Goal: Transaction & Acquisition: Purchase product/service

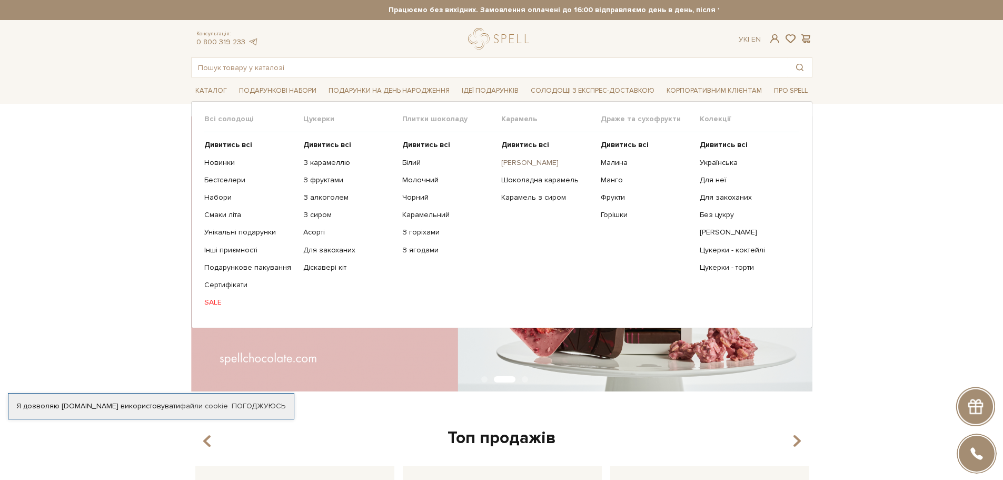
click at [539, 162] on link "[PERSON_NAME]" at bounding box center [546, 162] width 91 height 9
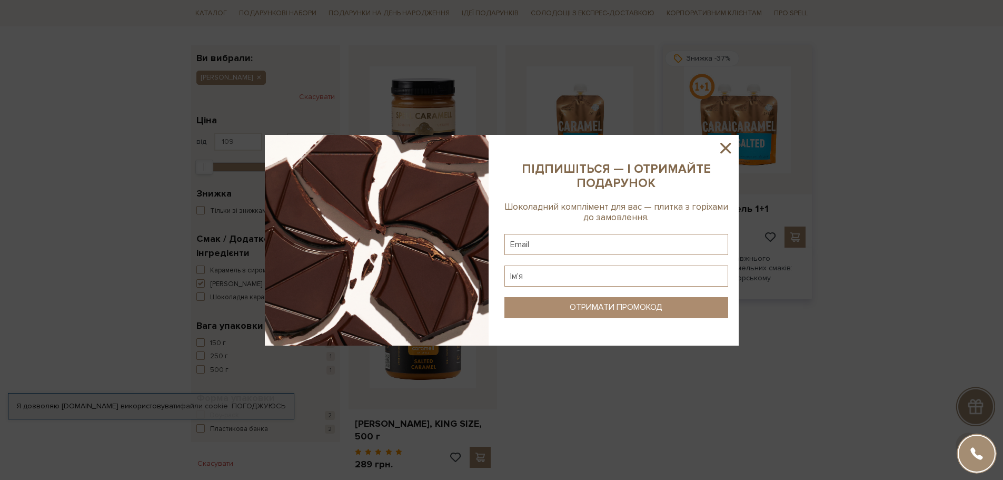
scroll to position [158, 0]
click at [717, 151] on icon at bounding box center [726, 148] width 18 height 18
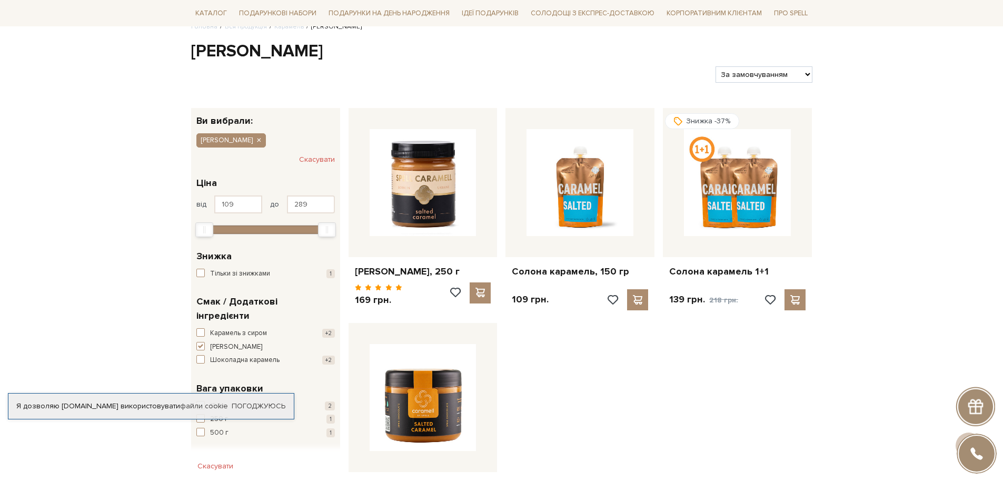
scroll to position [0, 0]
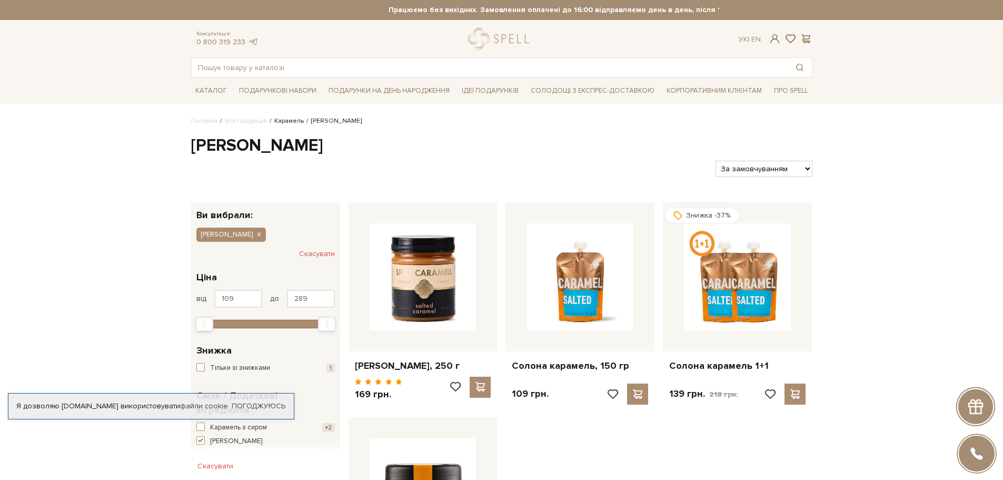
click at [289, 122] on link "Карамель" at bounding box center [288, 121] width 29 height 8
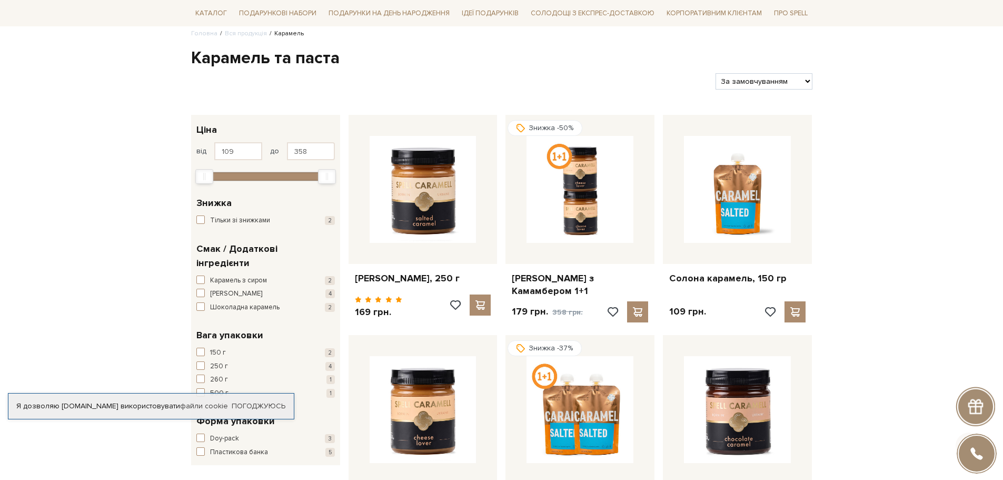
scroll to position [263, 0]
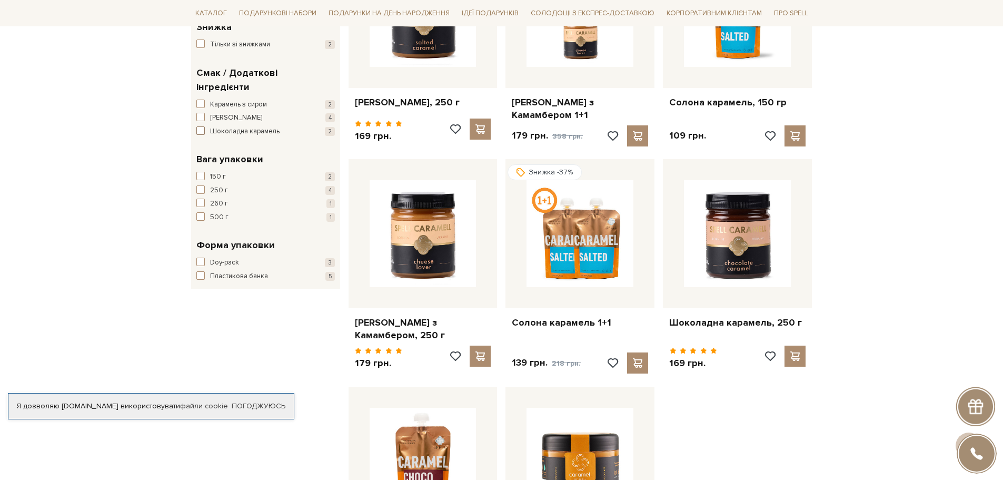
click at [231, 126] on span "Шоколадна карамель" at bounding box center [245, 131] width 70 height 11
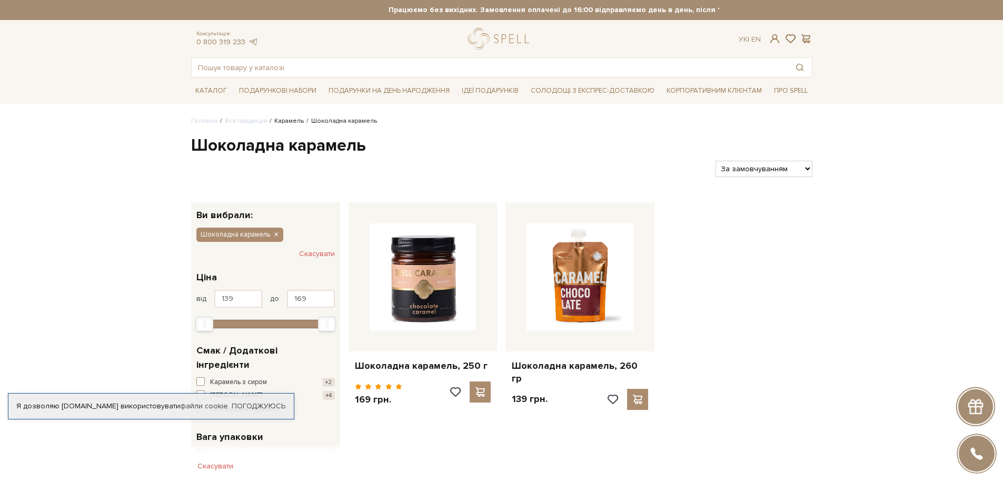
click at [281, 120] on link "Карамель" at bounding box center [288, 121] width 29 height 8
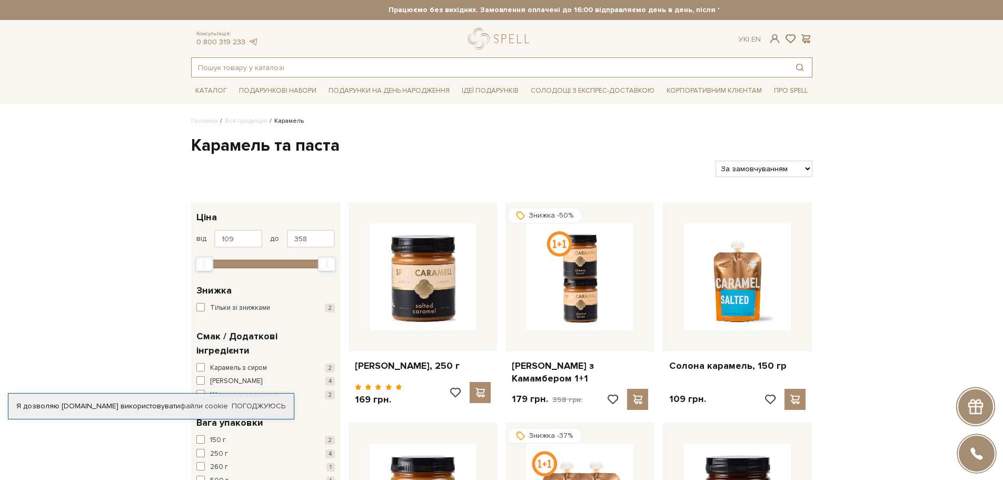
click at [366, 63] on input "text" at bounding box center [490, 67] width 596 height 19
click at [467, 68] on input "text" at bounding box center [490, 67] width 596 height 19
paste input "Карамель з апельсином"
type input "Карамель з апельсином"
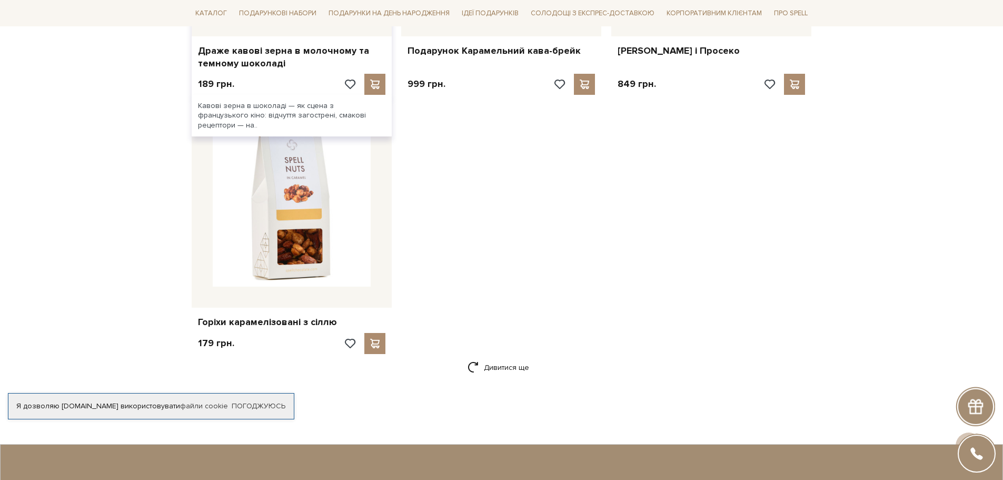
scroll to position [1580, 0]
